Goal: Find specific page/section: Find specific page/section

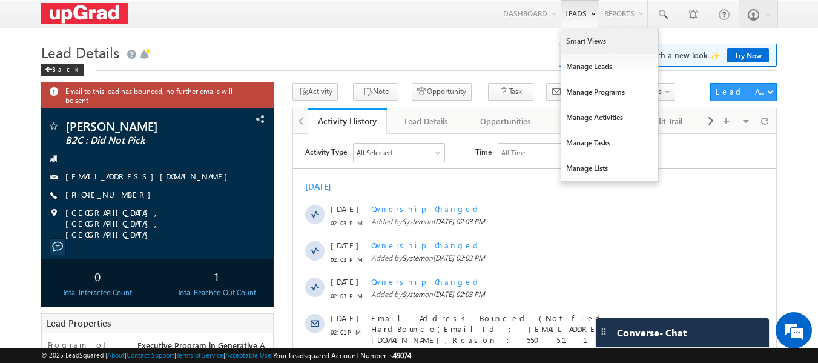
click at [579, 38] on link "Smart Views" at bounding box center [609, 40] width 97 height 25
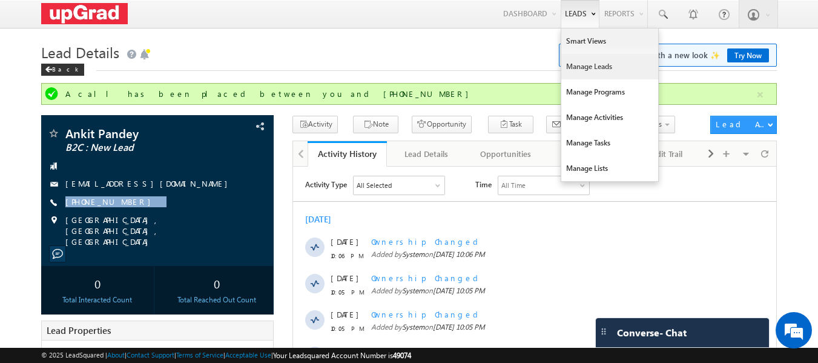
click at [599, 64] on link "Manage Leads" at bounding box center [609, 66] width 97 height 25
